Goal: Task Accomplishment & Management: Use online tool/utility

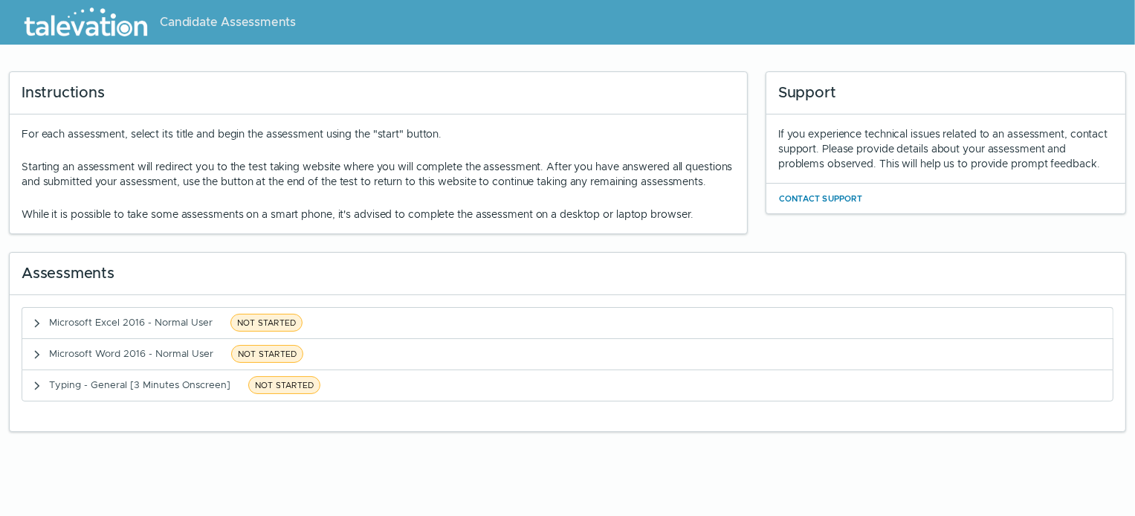
click at [279, 273] on div "Assessments" at bounding box center [567, 274] width 1115 height 42
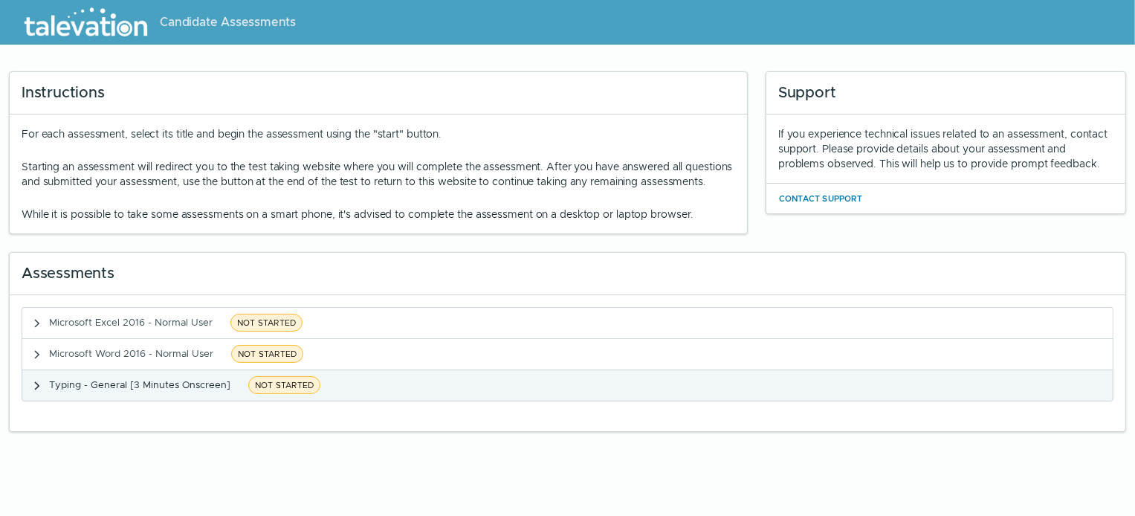
click at [248, 394] on span "NOT STARTED" at bounding box center [284, 385] width 72 height 18
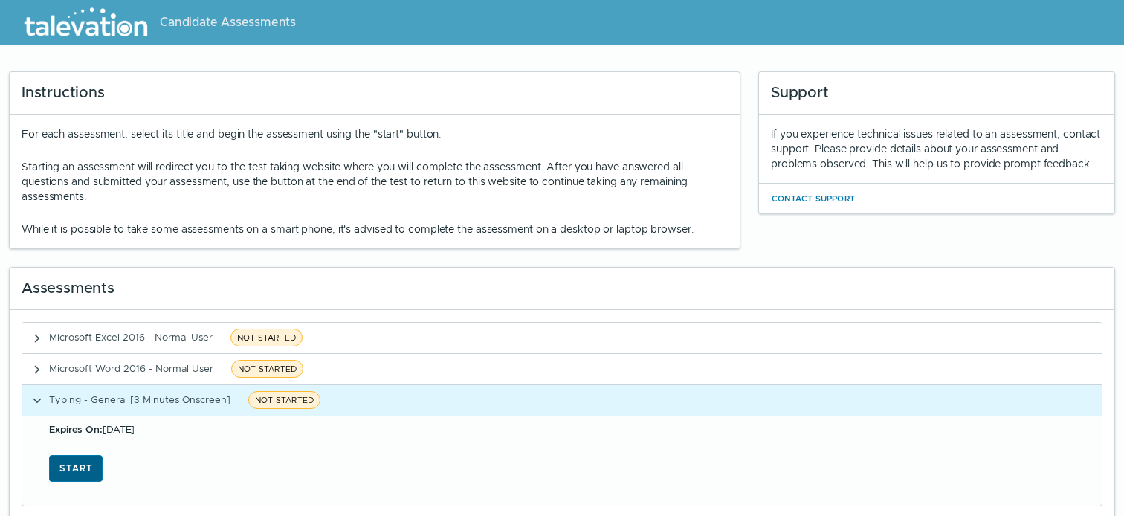
click at [82, 458] on button "Start" at bounding box center [76, 468] width 54 height 27
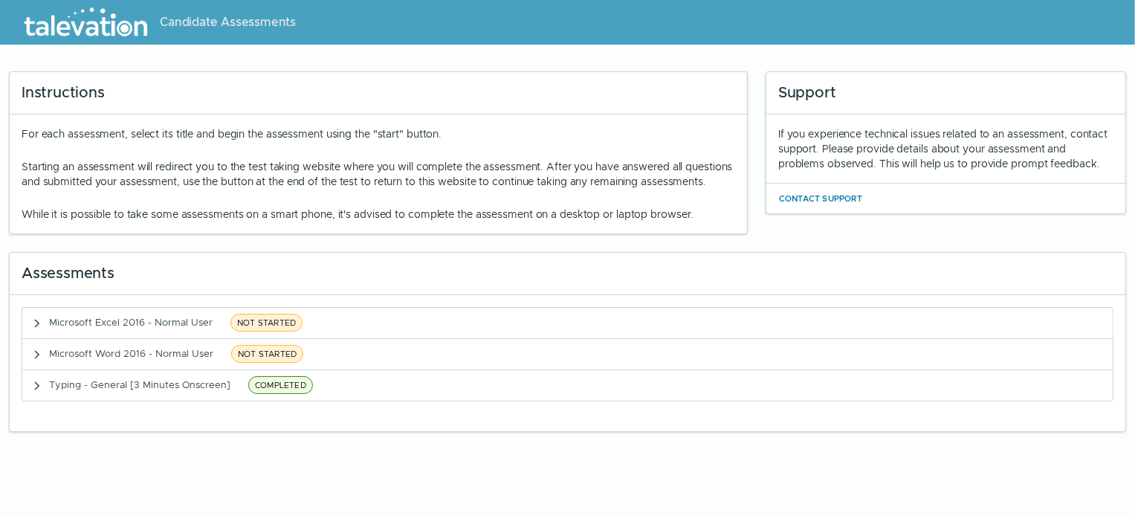
click at [336, 157] on div "For each assessment, select its title and begin the assessment using the "start…" at bounding box center [378, 173] width 713 height 95
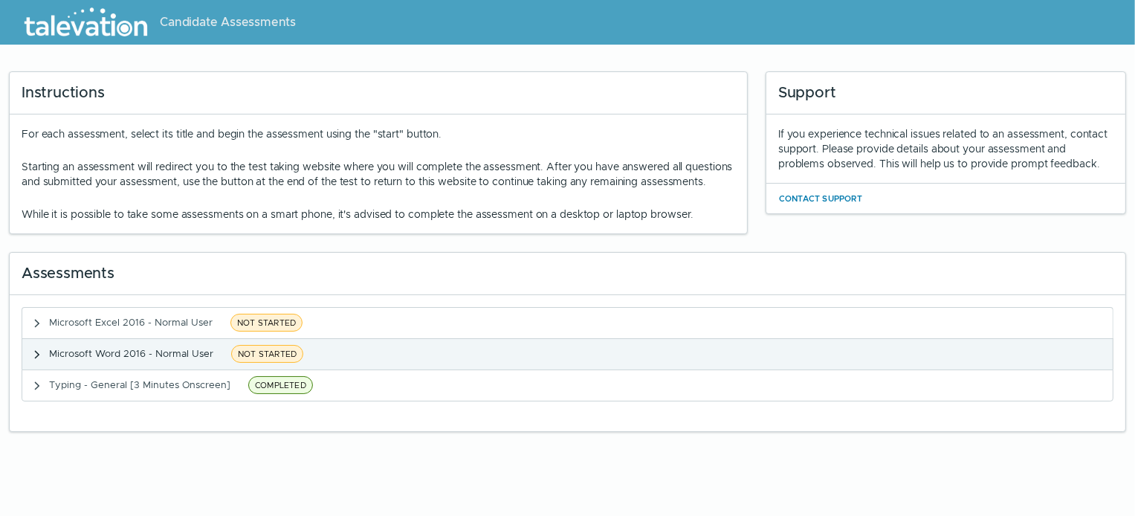
click at [106, 360] on span "Microsoft Word 2016 - Normal User" at bounding box center [131, 353] width 164 height 13
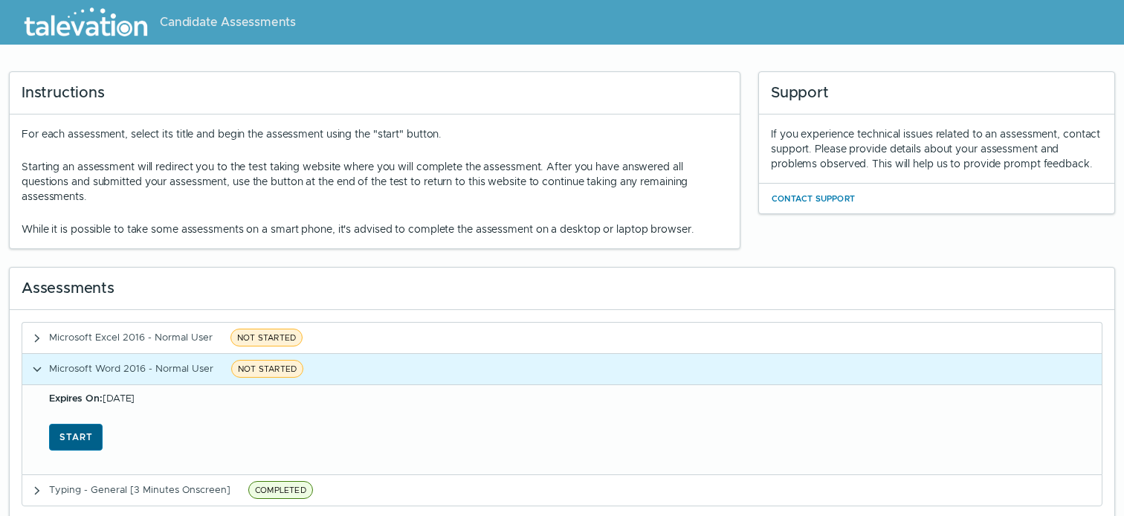
click at [67, 438] on button "Start" at bounding box center [76, 437] width 54 height 27
